Goal: Information Seeking & Learning: Learn about a topic

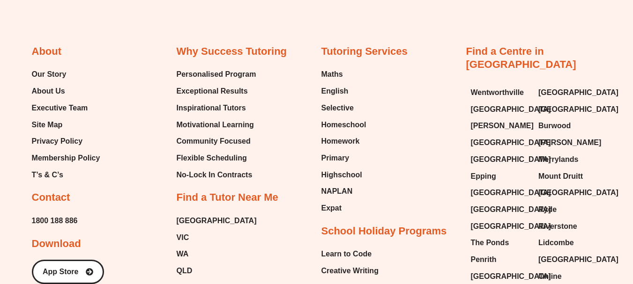
scroll to position [433, 0]
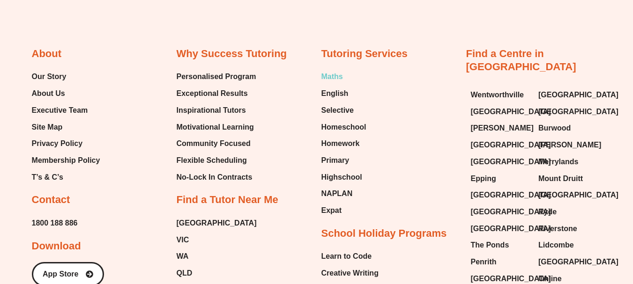
click at [328, 79] on span "Maths" at bounding box center [332, 77] width 22 height 14
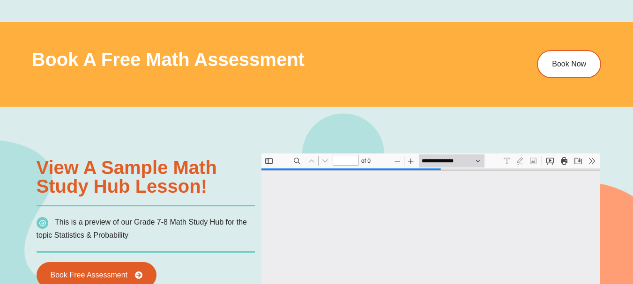
type input "*"
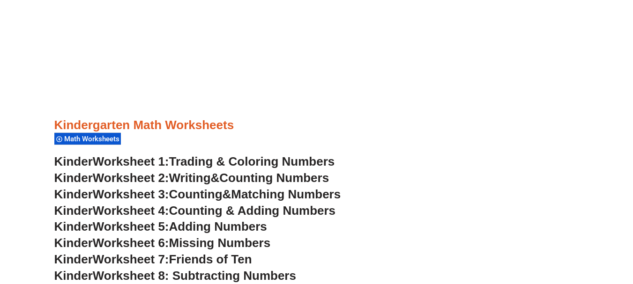
scroll to position [285, 0]
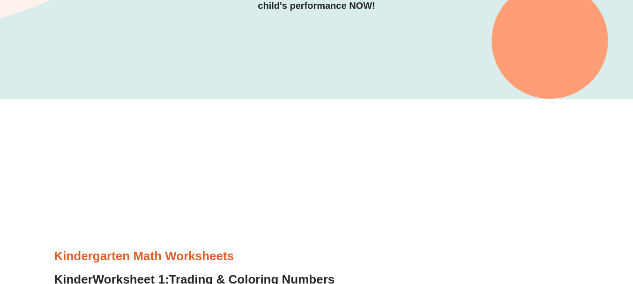
scroll to position [234, 0]
